Goal: Task Accomplishment & Management: Manage account settings

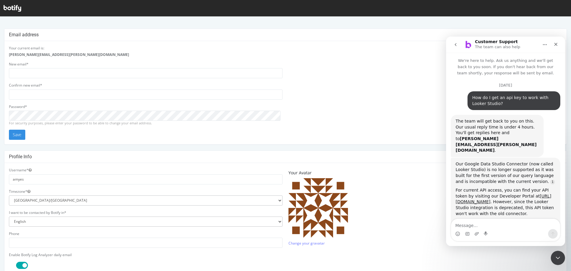
scroll to position [1, 0]
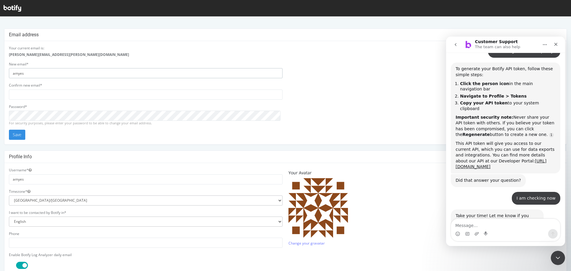
click at [35, 71] on input "amyes" at bounding box center [146, 73] width 274 height 10
drag, startPoint x: 38, startPoint y: 72, endPoint x: 0, endPoint y: 69, distance: 37.9
click at [0, 69] on div "Email address Your current email is: [PERSON_NAME][EMAIL_ADDRESS][PERSON_NAME][…" at bounding box center [285, 207] width 571 height 356
drag, startPoint x: 92, startPoint y: 75, endPoint x: 0, endPoint y: 76, distance: 91.7
click at [0, 76] on div "Email address Your current email is: amye.saunders@wppmedia.com New email* amye…" at bounding box center [285, 207] width 571 height 356
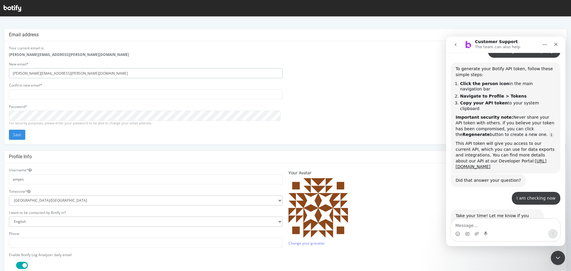
type input "[PERSON_NAME][EMAIL_ADDRESS][PERSON_NAME][DOMAIN_NAME]"
click at [74, 95] on input "email" at bounding box center [146, 95] width 274 height 10
paste input "[PERSON_NAME][EMAIL_ADDRESS][PERSON_NAME][DOMAIN_NAME]"
type input "[PERSON_NAME][EMAIL_ADDRESS][PERSON_NAME][DOMAIN_NAME]"
click at [16, 134] on button "Save" at bounding box center [17, 135] width 16 height 10
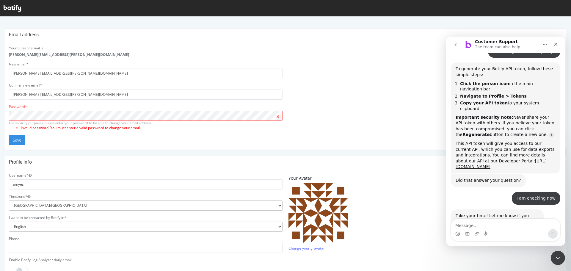
scroll to position [0, 0]
click at [13, 140] on button "Save" at bounding box center [17, 140] width 16 height 10
click at [329, 69] on div "Your current email is: amye.saunders@wppmedia.com New email* amye.saunders@mind…" at bounding box center [285, 96] width 559 height 100
click at [559, 45] on div "Close" at bounding box center [556, 44] width 11 height 11
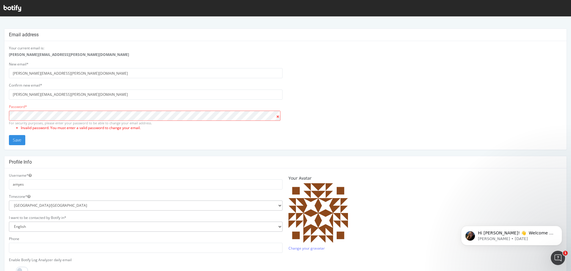
scroll to position [208, 0]
drag, startPoint x: 100, startPoint y: 73, endPoint x: 0, endPoint y: 73, distance: 100.3
click at [0, 73] on div "Email address Your current email is: amye.saunders@wppmedia.com New email* amye…" at bounding box center [285, 210] width 571 height 362
click at [21, 95] on input "amyes" at bounding box center [146, 95] width 274 height 10
drag, startPoint x: 35, startPoint y: 94, endPoint x: 0, endPoint y: 96, distance: 35.1
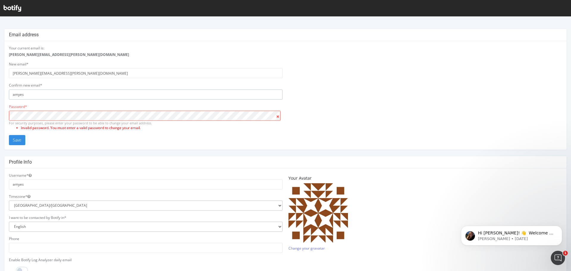
click at [0, 96] on div "Email address Your current email is: amye.saunders@wppmedia.com New email* amye…" at bounding box center [285, 210] width 571 height 362
paste input ".saunders@mindshareworld.com"
type input "[PERSON_NAME][EMAIL_ADDRESS][PERSON_NAME][DOMAIN_NAME]"
click at [12, 142] on button "Save" at bounding box center [17, 140] width 16 height 10
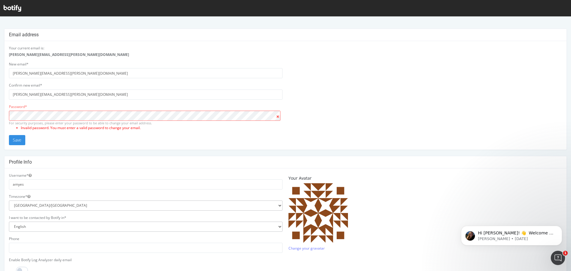
click at [16, 6] on icon at bounding box center [13, 8] width 18 height 7
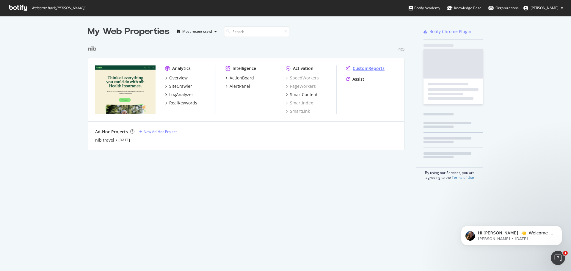
scroll to position [267, 562]
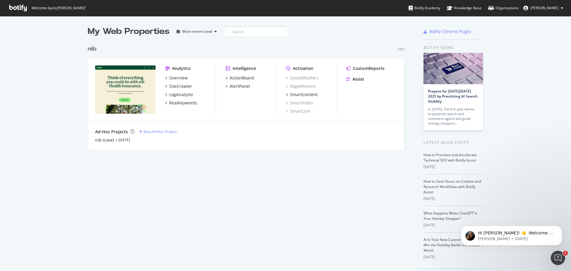
click at [541, 7] on span "[PERSON_NAME]" at bounding box center [545, 7] width 28 height 5
click at [542, 17] on link "Edit Profile" at bounding box center [539, 20] width 57 height 9
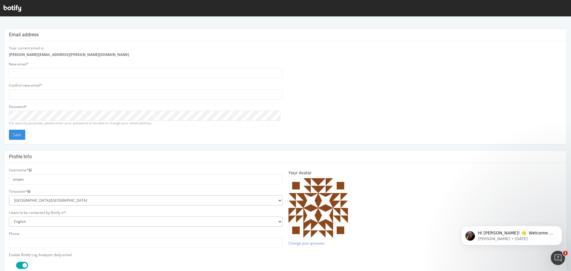
click at [15, 3] on div at bounding box center [285, 8] width 571 height 16
click at [16, 10] on icon at bounding box center [13, 8] width 18 height 7
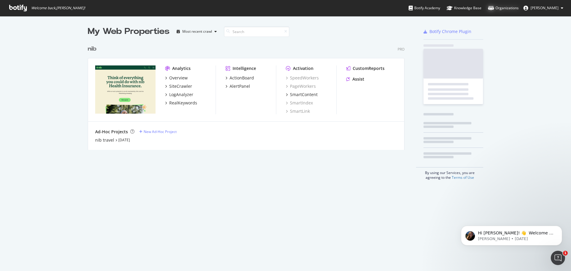
scroll to position [108, 317]
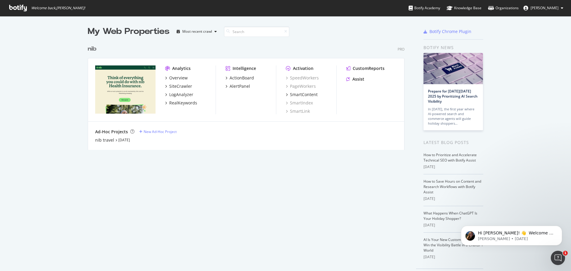
click at [544, 10] on span "[PERSON_NAME]" at bounding box center [545, 7] width 28 height 5
click at [536, 75] on span "Log Out" at bounding box center [534, 73] width 13 height 5
click at [543, 7] on span "[PERSON_NAME]" at bounding box center [545, 7] width 28 height 5
click at [534, 74] on span "Log Out" at bounding box center [534, 73] width 13 height 5
click at [545, 4] on button "[PERSON_NAME]" at bounding box center [543, 8] width 49 height 10
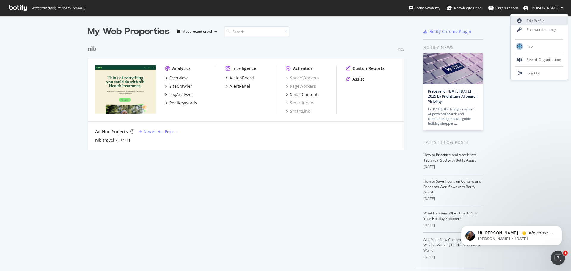
click at [539, 24] on link "Edit Profile" at bounding box center [539, 20] width 57 height 9
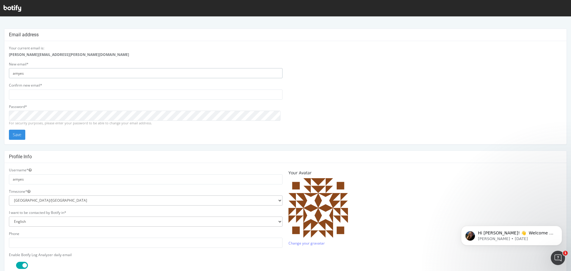
click at [159, 73] on input "amyes" at bounding box center [146, 73] width 274 height 10
drag, startPoint x: 159, startPoint y: 73, endPoint x: 0, endPoint y: 63, distance: 158.9
click at [0, 63] on div "Email address Your current email is: [PERSON_NAME][EMAIL_ADDRESS][PERSON_NAME][…" at bounding box center [285, 207] width 571 height 356
type input "[PERSON_NAME][EMAIL_ADDRESS][PERSON_NAME][DOMAIN_NAME]"
click at [87, 90] on input "email" at bounding box center [146, 95] width 274 height 10
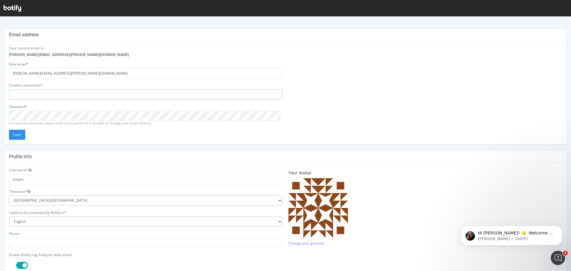
type input "[PERSON_NAME][EMAIL_ADDRESS][PERSON_NAME][DOMAIN_NAME]"
click at [0, 105] on div "Email address Your current email is: [PERSON_NAME][EMAIL_ADDRESS][PERSON_NAME][…" at bounding box center [285, 207] width 571 height 356
click at [18, 136] on button "Save" at bounding box center [17, 135] width 16 height 10
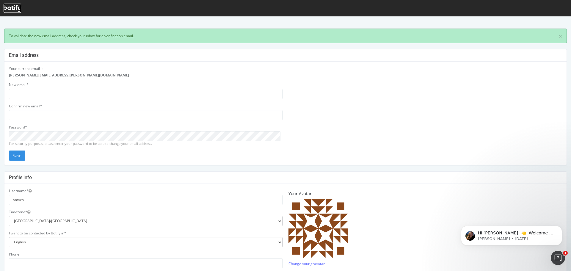
click at [15, 9] on icon at bounding box center [13, 8] width 18 height 7
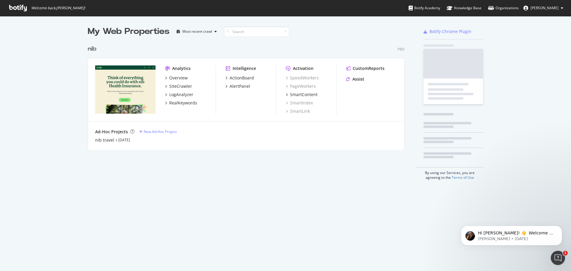
scroll to position [108, 317]
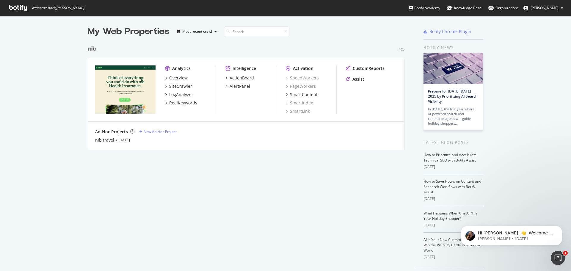
click at [90, 51] on div "nib" at bounding box center [92, 49] width 9 height 9
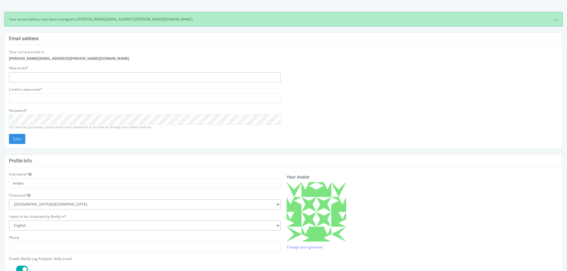
type input "amyes"
click at [193, 198] on div "Timezone* [GEOGRAPHIC_DATA]/[GEOGRAPHIC_DATA] [GEOGRAPHIC_DATA]/[GEOGRAPHIC_DAT…" at bounding box center [145, 201] width 272 height 17
click at [188, 201] on select "[GEOGRAPHIC_DATA]/[GEOGRAPHIC_DATA] [GEOGRAPHIC_DATA]/[GEOGRAPHIC_DATA] [GEOGRA…" at bounding box center [145, 204] width 272 height 10
select select "[GEOGRAPHIC_DATA]/[GEOGRAPHIC_DATA]"
click at [9, 199] on select "[GEOGRAPHIC_DATA]/[GEOGRAPHIC_DATA] [GEOGRAPHIC_DATA]/[GEOGRAPHIC_DATA] [GEOGRA…" at bounding box center [145, 204] width 272 height 10
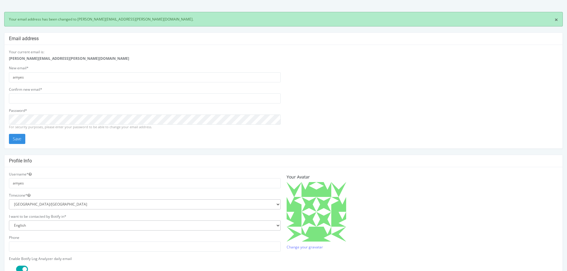
click at [556, 19] on link "×" at bounding box center [556, 20] width 4 height 6
